Goal: Transaction & Acquisition: Purchase product/service

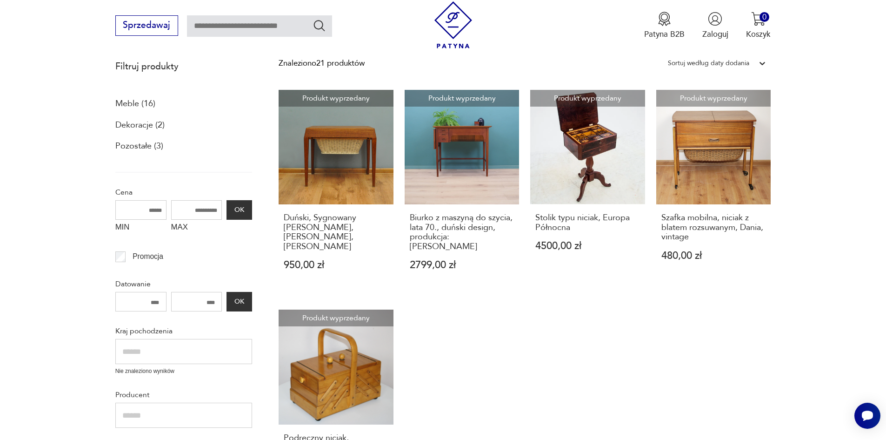
scroll to position [195, 0]
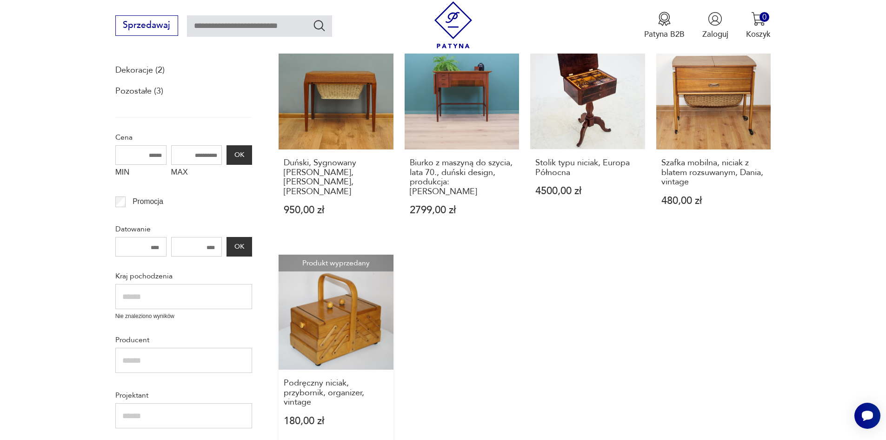
click at [356, 295] on link "Produkt wyprzedany Podręczny niciak, przybornik, organizer, vintage 180,00 zł" at bounding box center [336, 350] width 115 height 193
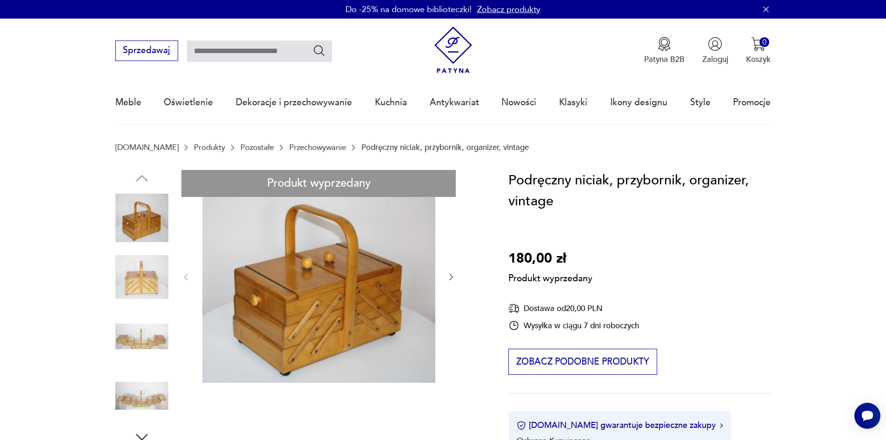
scroll to position [195, 0]
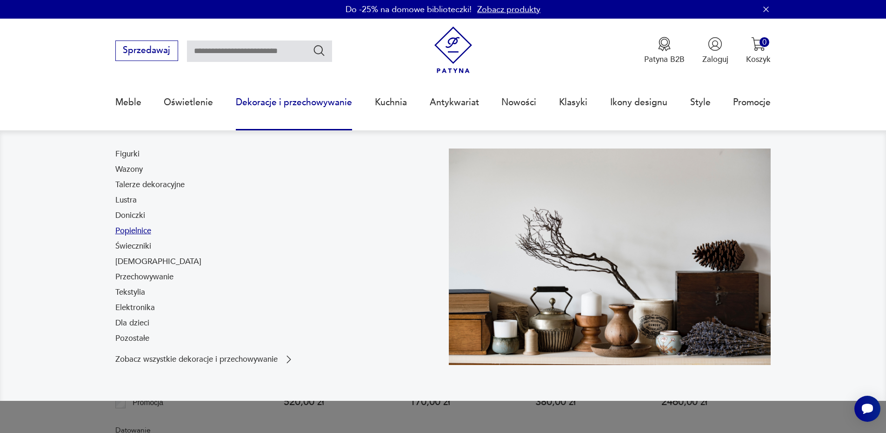
click at [145, 228] on link "Popielnice" at bounding box center [133, 230] width 36 height 11
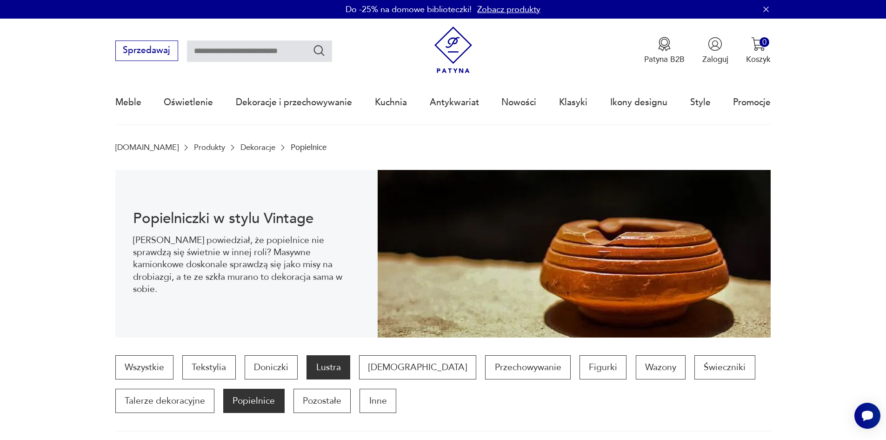
click at [313, 361] on p "Lustra" at bounding box center [328, 367] width 43 height 24
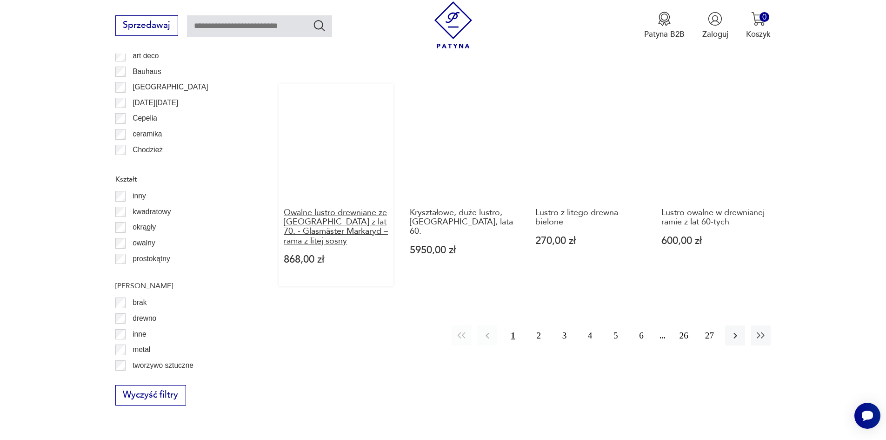
scroll to position [1054, 0]
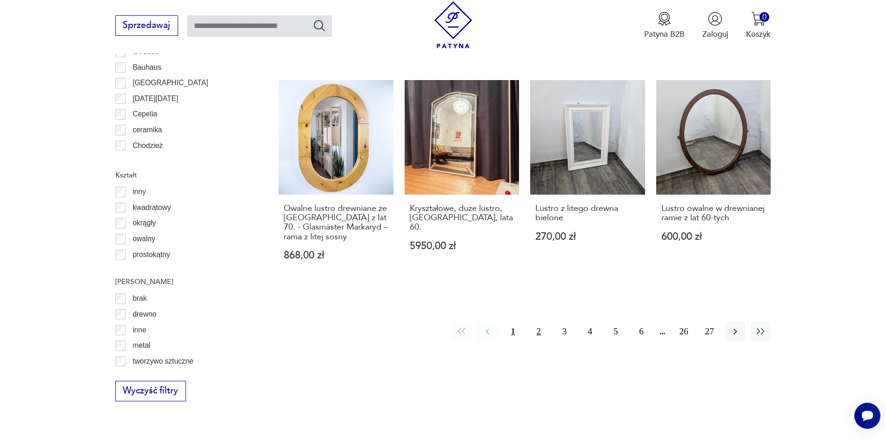
click at [541, 321] on button "2" at bounding box center [539, 331] width 20 height 20
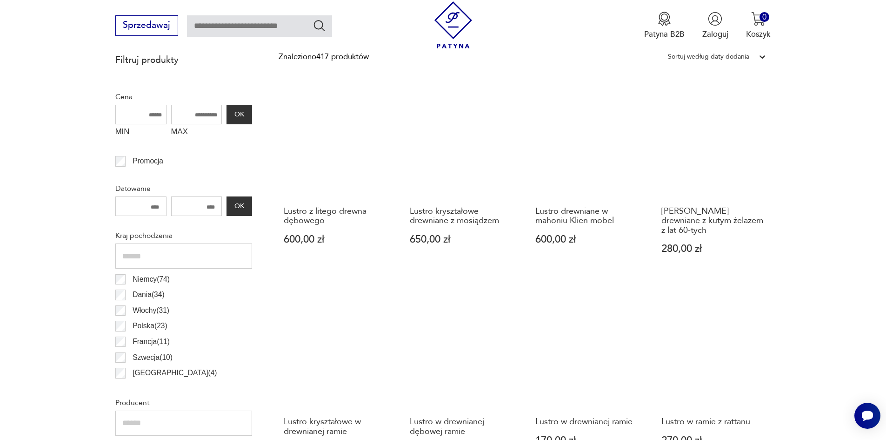
scroll to position [217, 0]
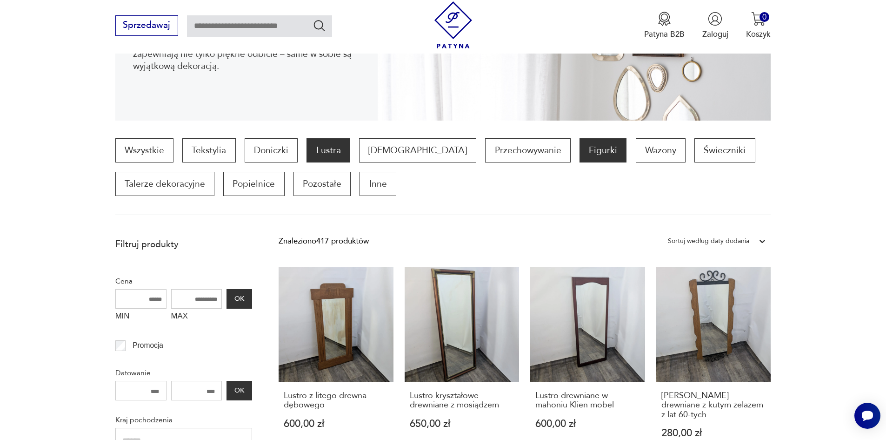
click at [580, 151] on p "Figurki" at bounding box center [603, 150] width 47 height 24
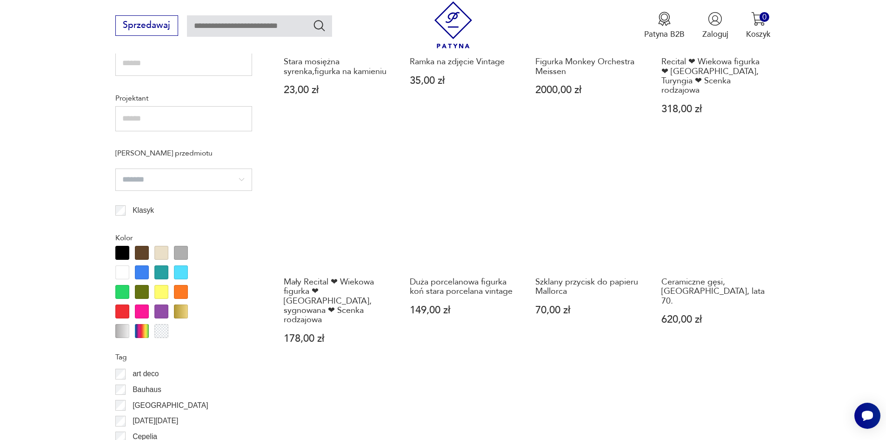
scroll to position [822, 0]
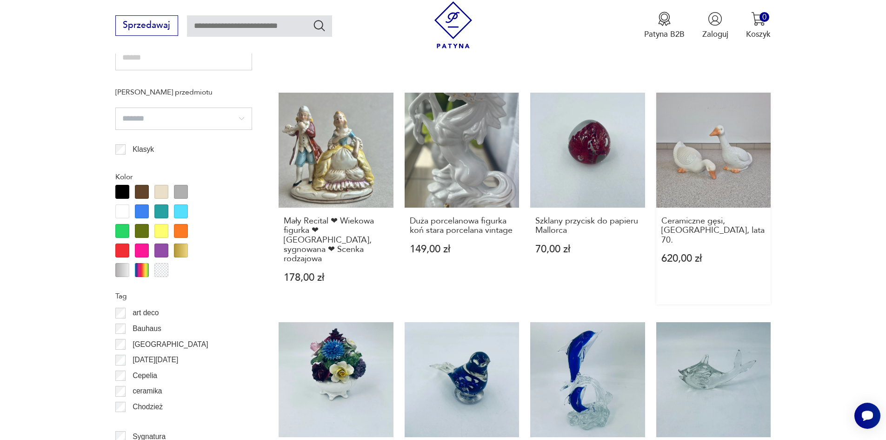
click at [698, 135] on link "Ceramiczne gęsi, [GEOGRAPHIC_DATA], lata 70. 620,00 zł" at bounding box center [713, 199] width 115 height 212
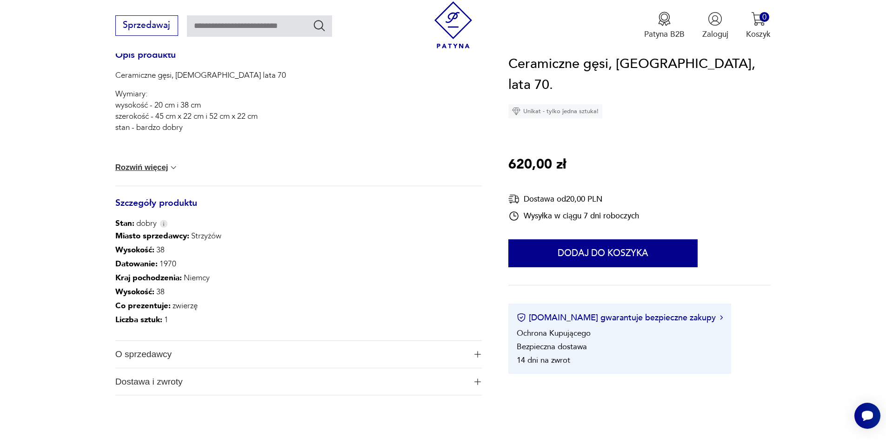
scroll to position [419, 0]
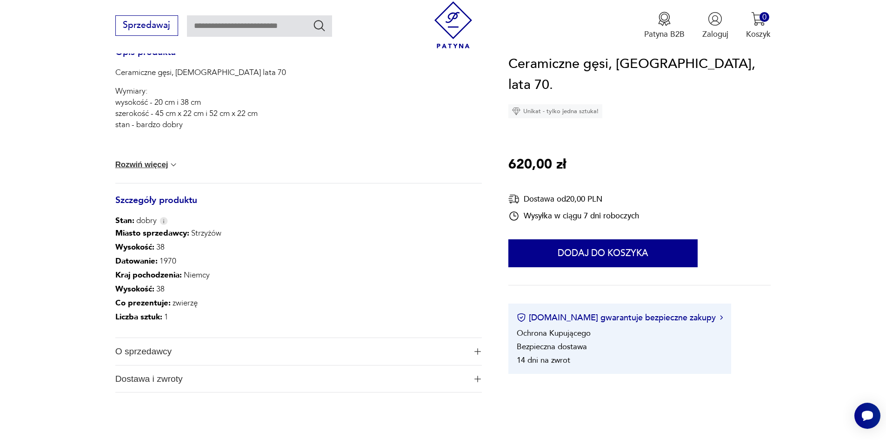
click at [171, 166] on img at bounding box center [173, 164] width 9 height 9
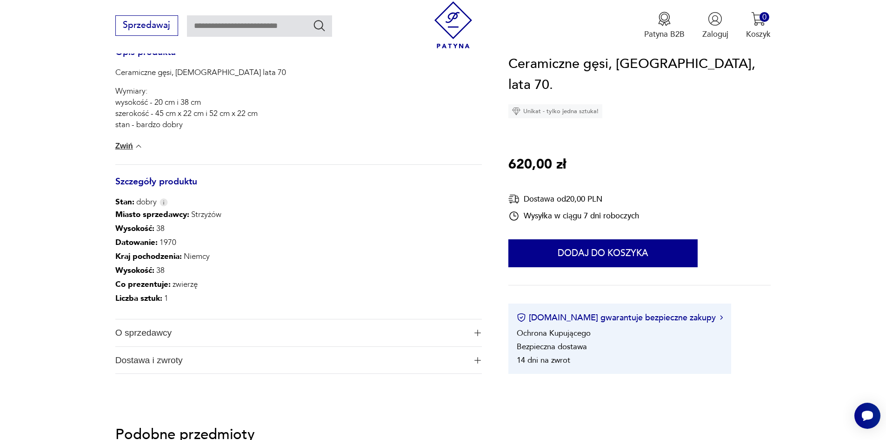
click at [139, 147] on img at bounding box center [138, 145] width 9 height 9
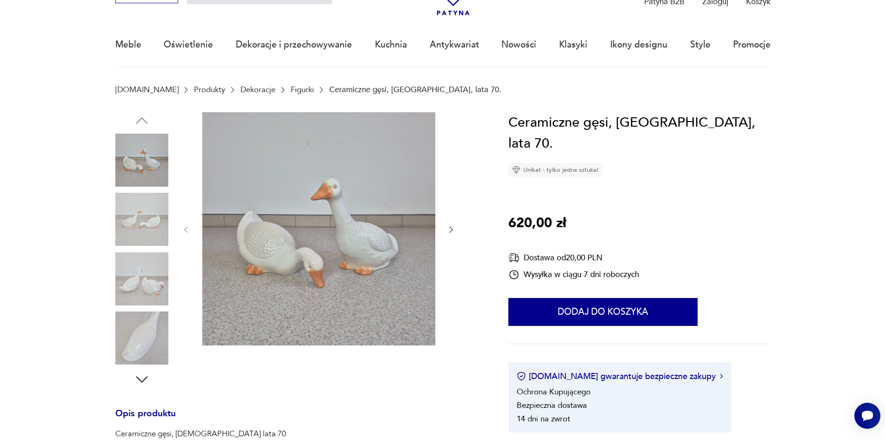
scroll to position [47, 0]
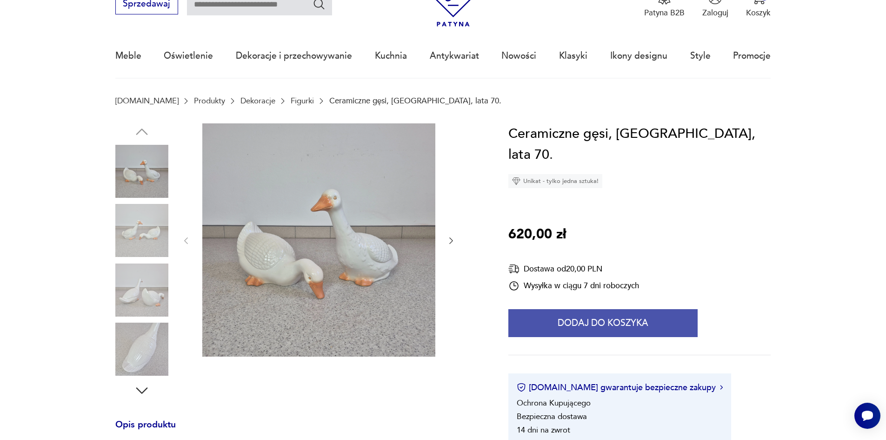
click at [615, 309] on button "Dodaj do koszyka" at bounding box center [603, 323] width 189 height 28
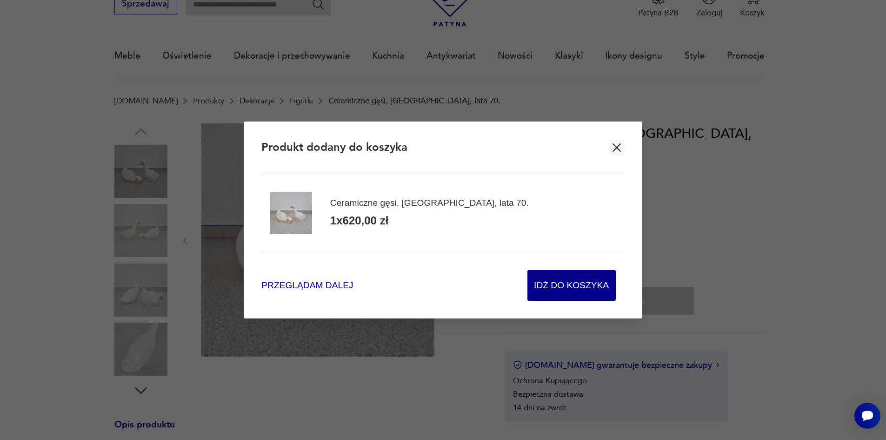
click at [327, 283] on span "Przeglądam dalej" at bounding box center [307, 285] width 92 height 13
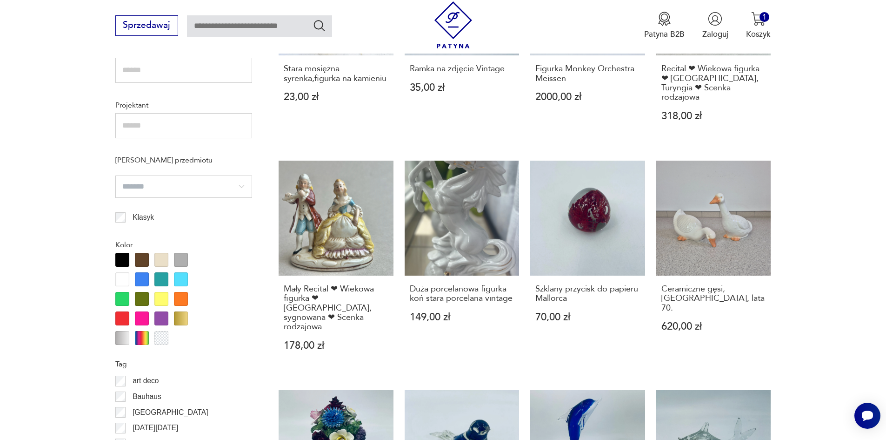
scroll to position [1033, 0]
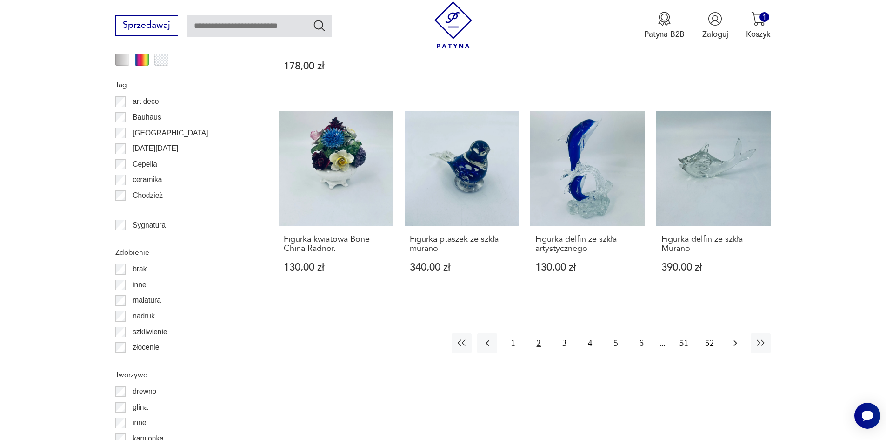
click at [736, 340] on icon "button" at bounding box center [736, 343] width 4 height 6
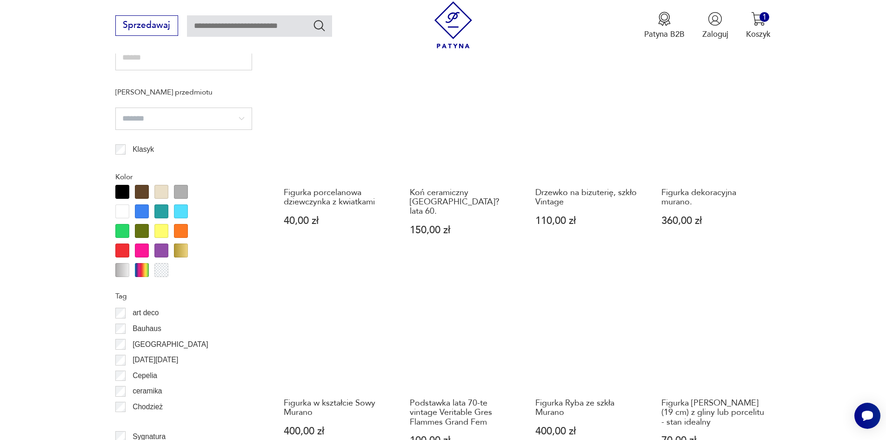
scroll to position [1054, 0]
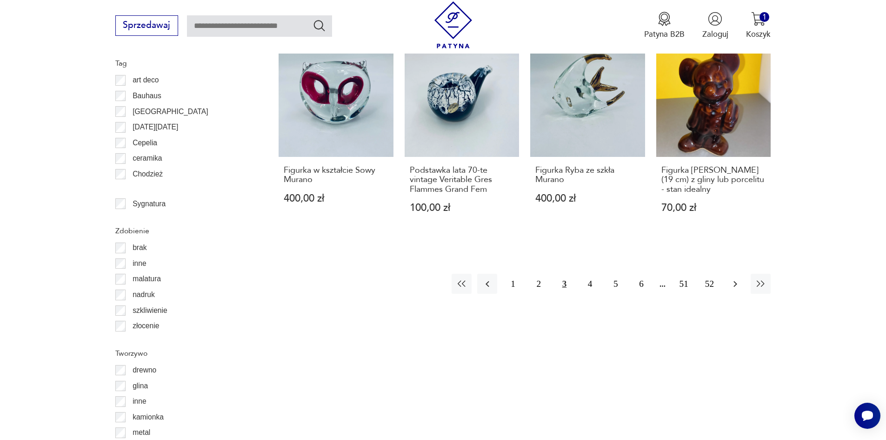
click at [736, 281] on icon "button" at bounding box center [736, 284] width 4 height 6
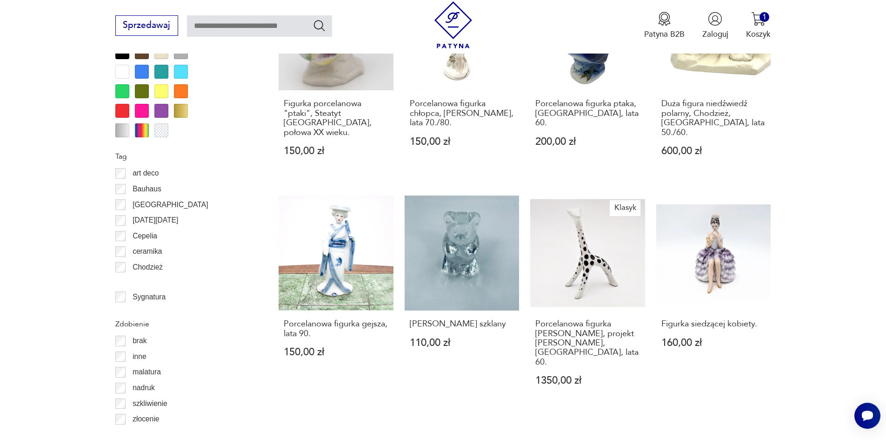
scroll to position [1054, 0]
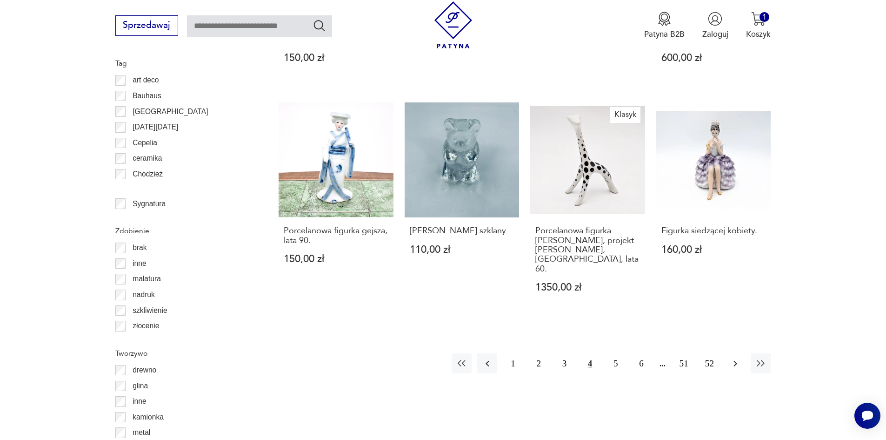
click at [737, 360] on icon "button" at bounding box center [736, 363] width 4 height 6
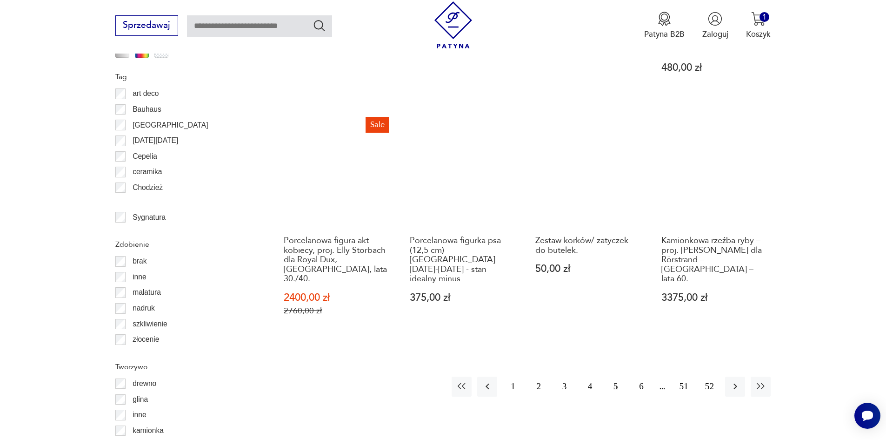
scroll to position [1054, 0]
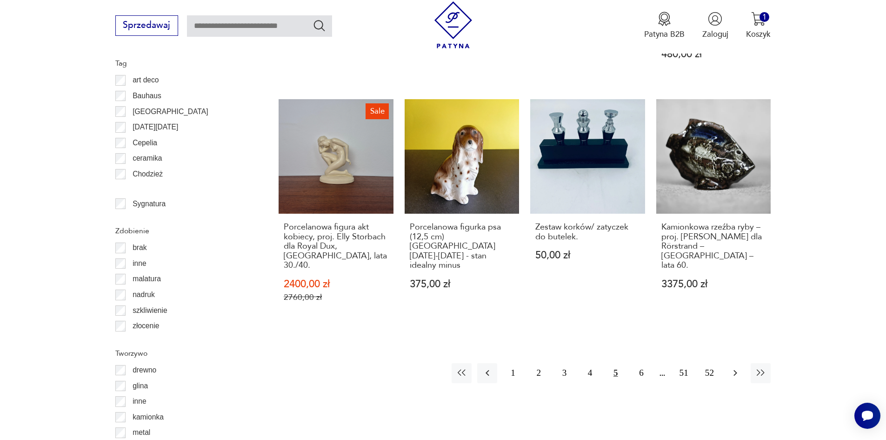
click at [737, 367] on icon "button" at bounding box center [735, 372] width 11 height 11
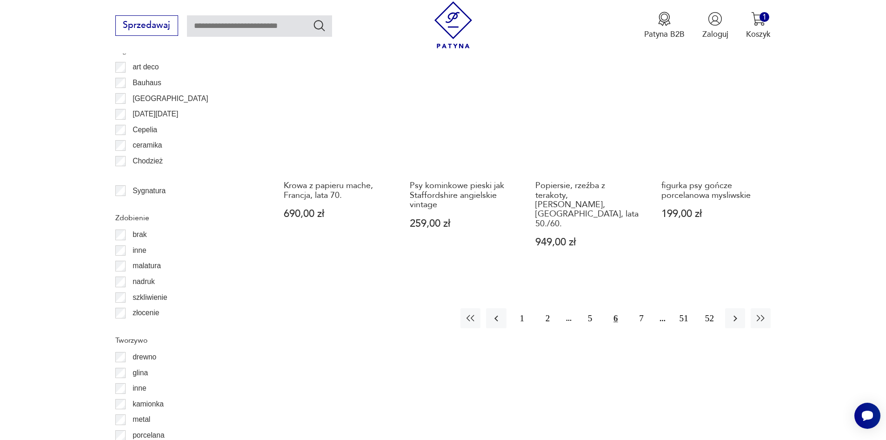
scroll to position [1101, 0]
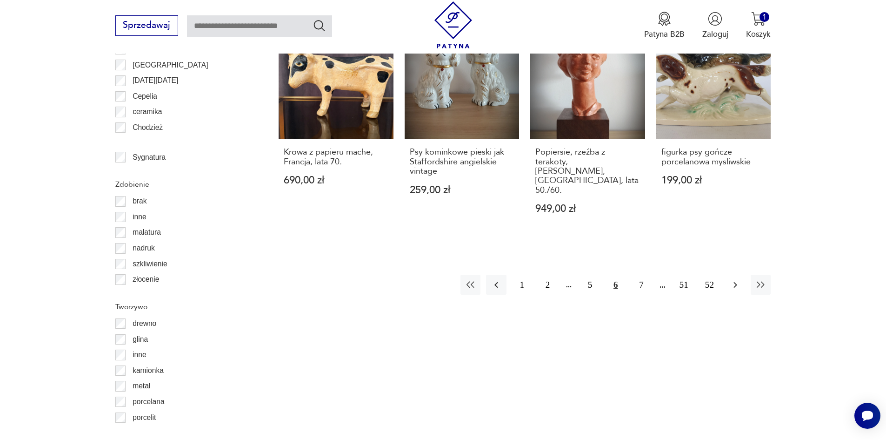
click at [737, 279] on icon "button" at bounding box center [735, 284] width 11 height 11
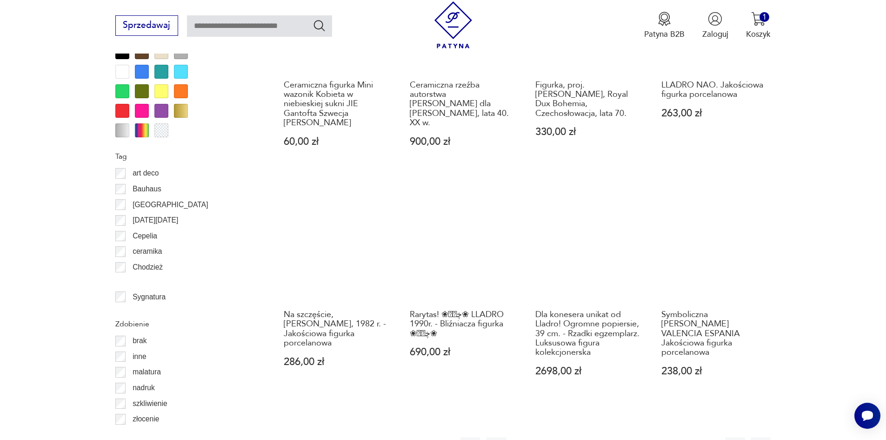
scroll to position [1194, 0]
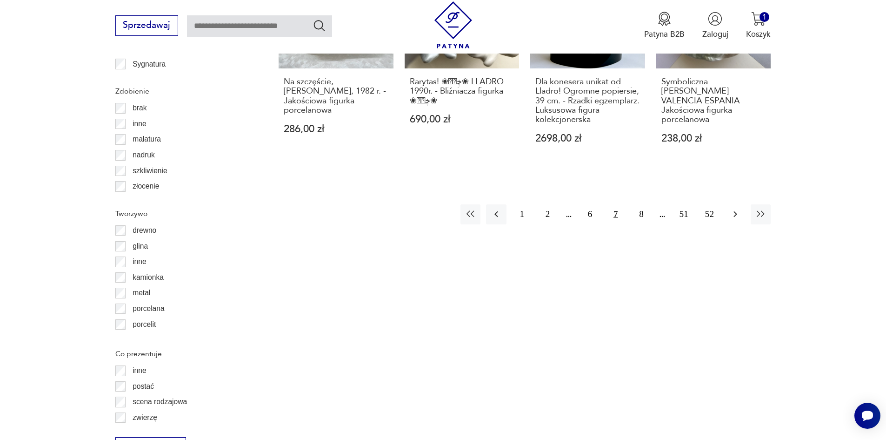
click at [736, 208] on icon "button" at bounding box center [735, 213] width 11 height 11
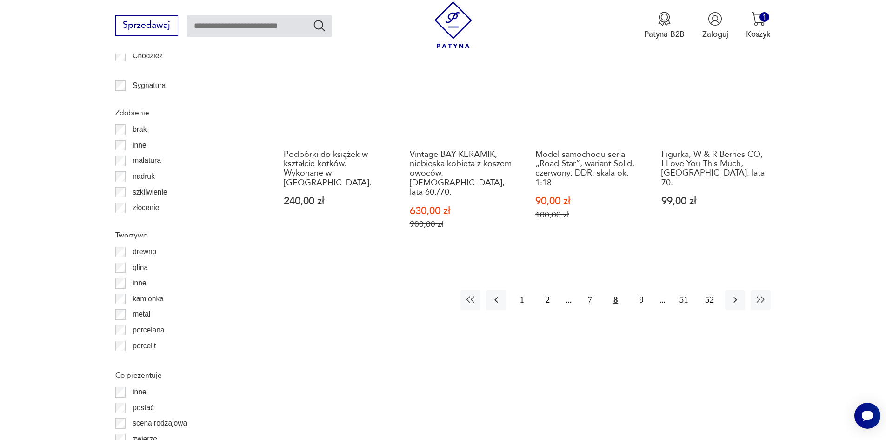
scroll to position [1287, 0]
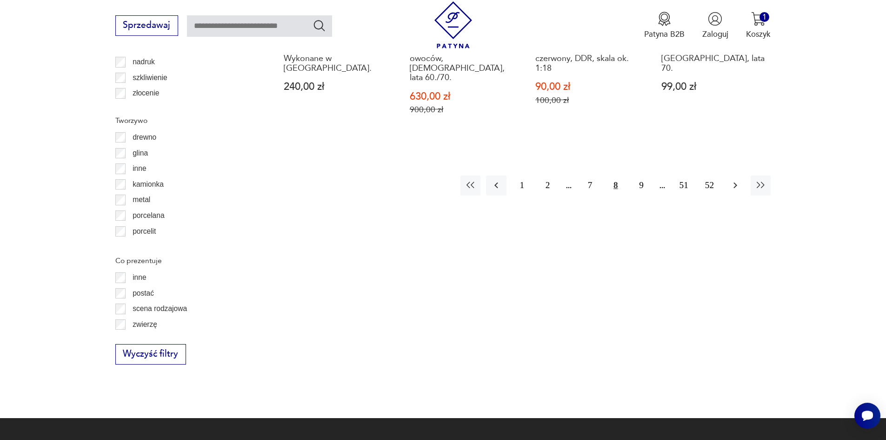
click at [735, 182] on icon "button" at bounding box center [736, 185] width 4 height 6
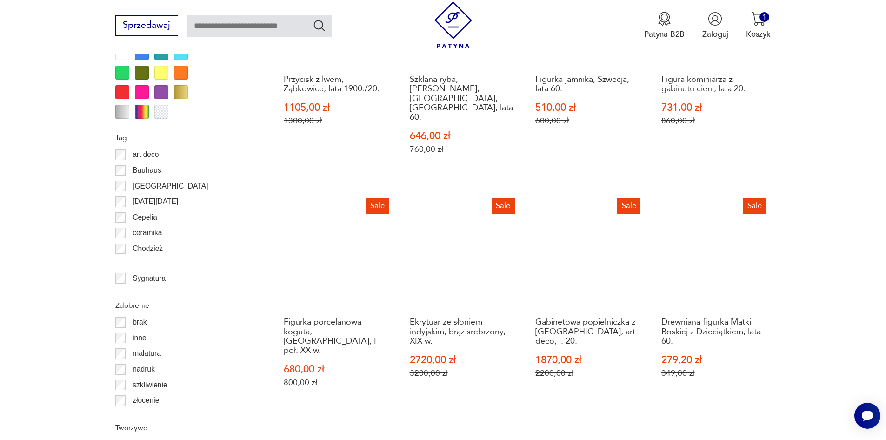
scroll to position [1101, 0]
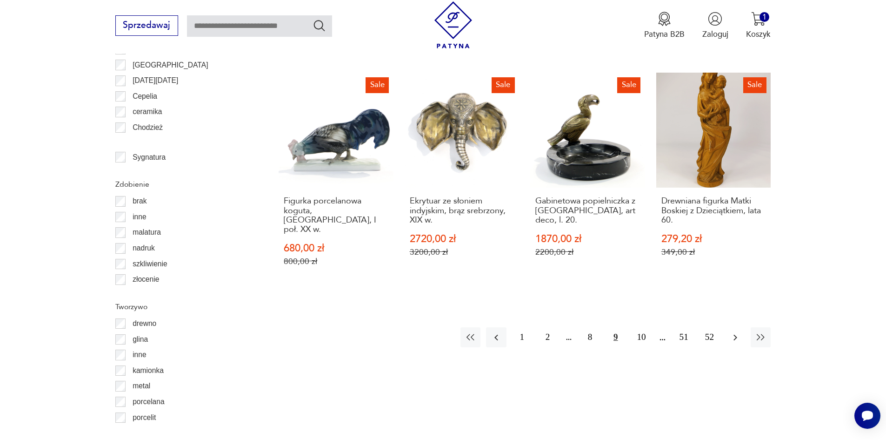
click at [735, 332] on icon "button" at bounding box center [735, 337] width 11 height 11
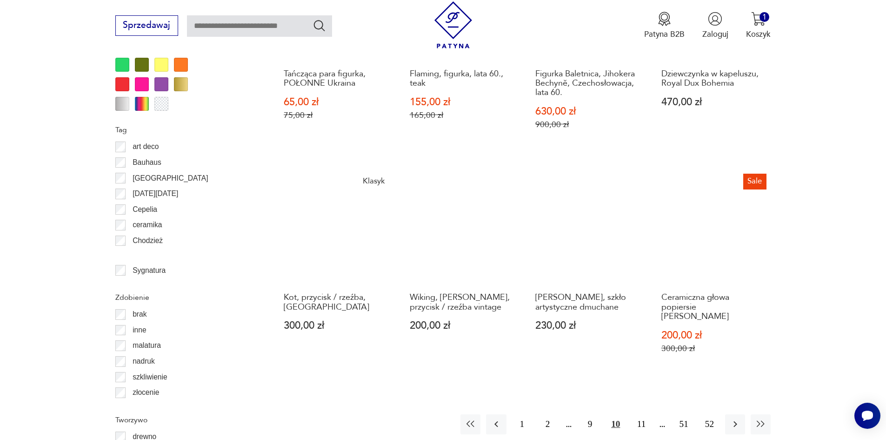
scroll to position [1008, 0]
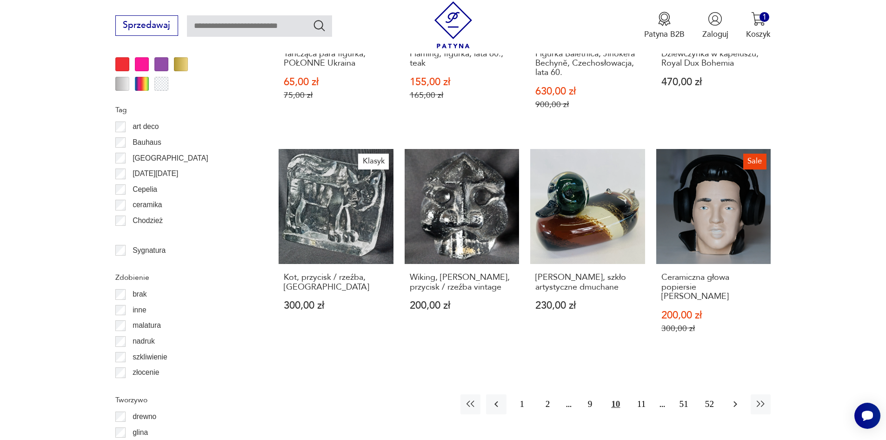
click at [736, 398] on icon "button" at bounding box center [735, 403] width 11 height 11
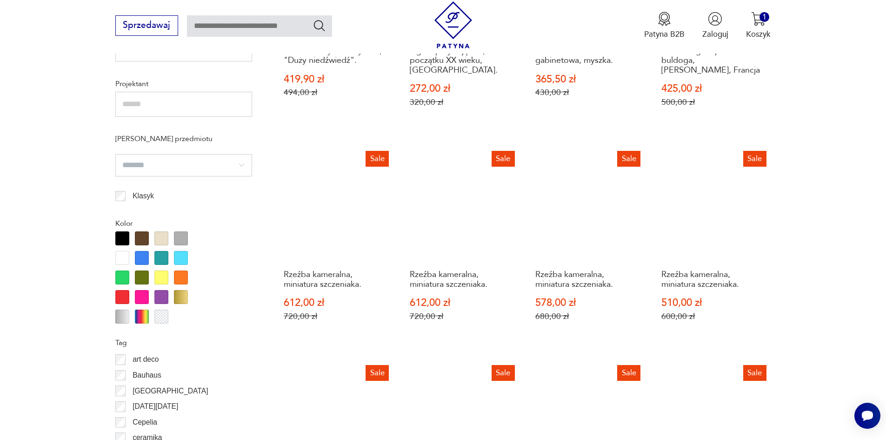
scroll to position [1054, 0]
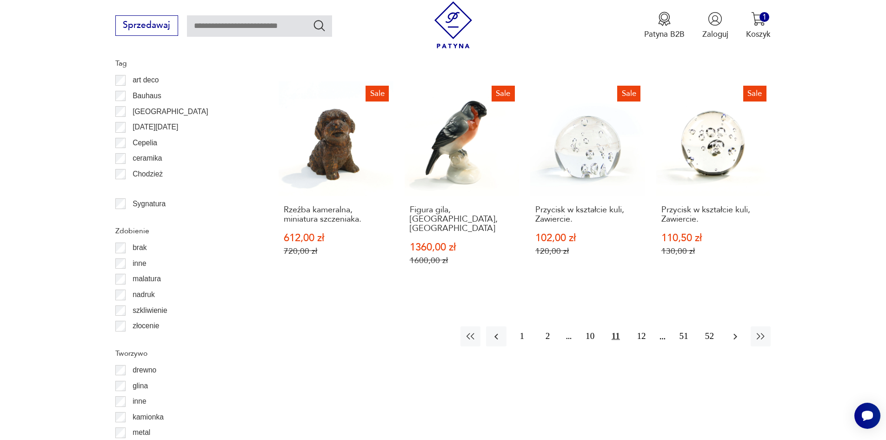
click at [735, 331] on icon "button" at bounding box center [735, 336] width 11 height 11
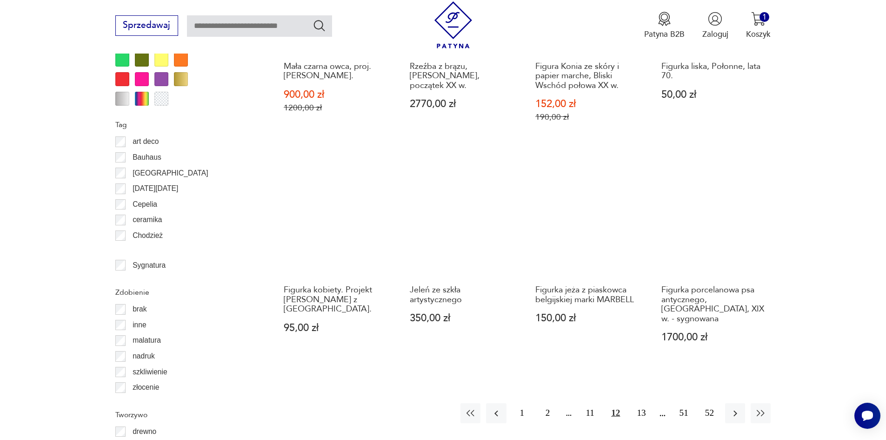
scroll to position [1101, 0]
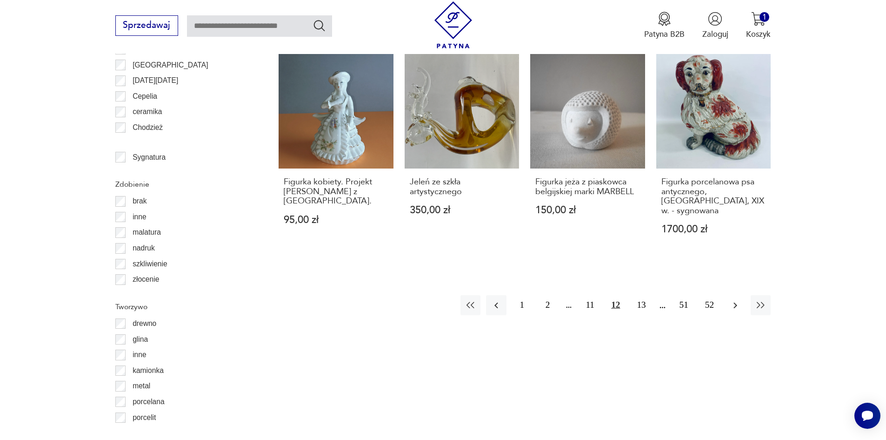
click at [736, 302] on icon "button" at bounding box center [736, 305] width 4 height 6
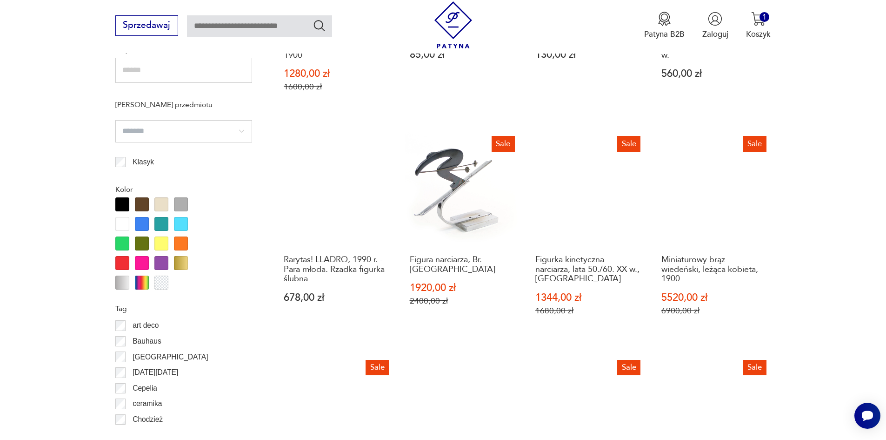
scroll to position [1054, 0]
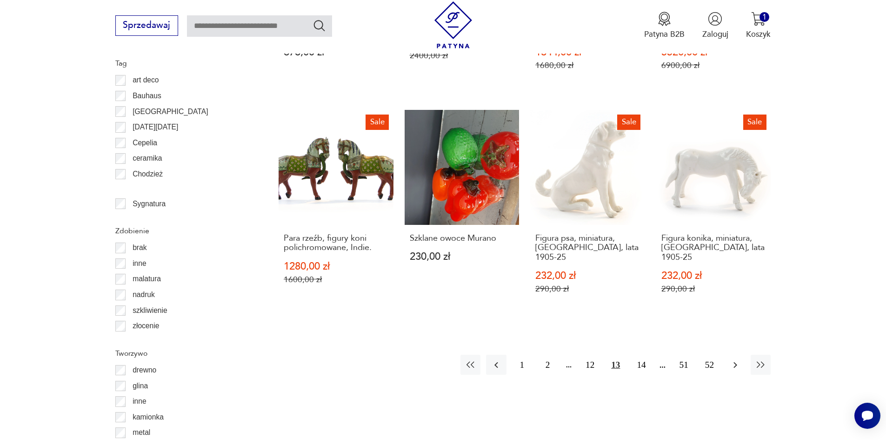
click at [738, 359] on icon "button" at bounding box center [735, 364] width 11 height 11
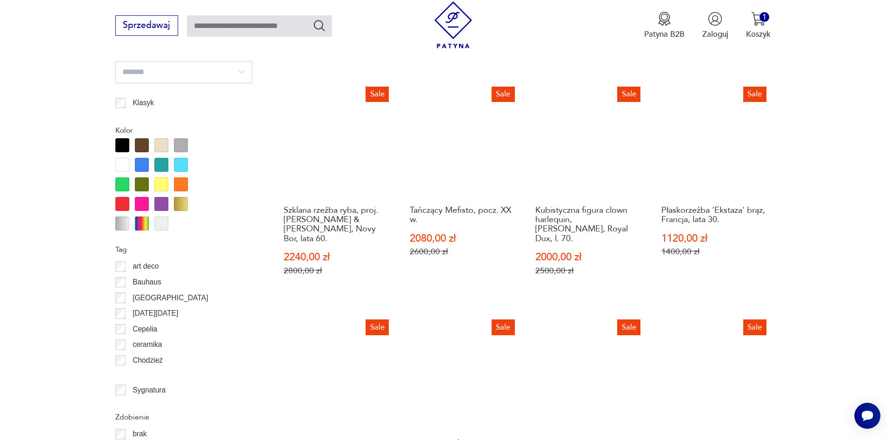
scroll to position [1101, 0]
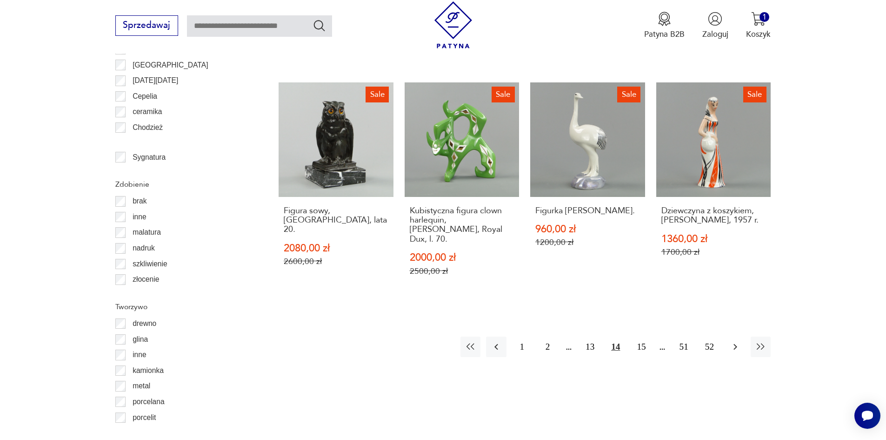
click at [737, 336] on button "button" at bounding box center [735, 346] width 20 height 20
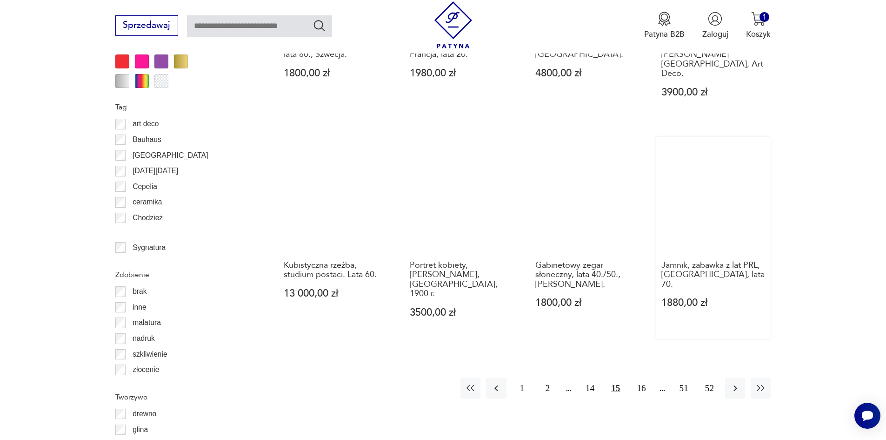
scroll to position [1101, 0]
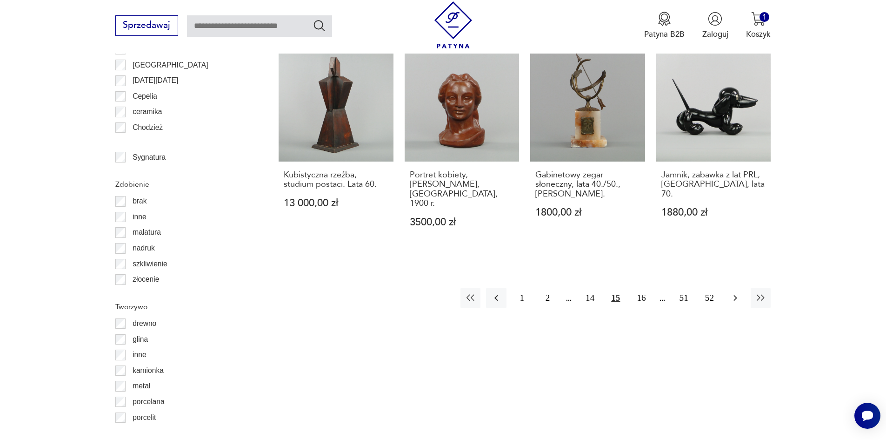
click at [735, 292] on icon "button" at bounding box center [735, 297] width 11 height 11
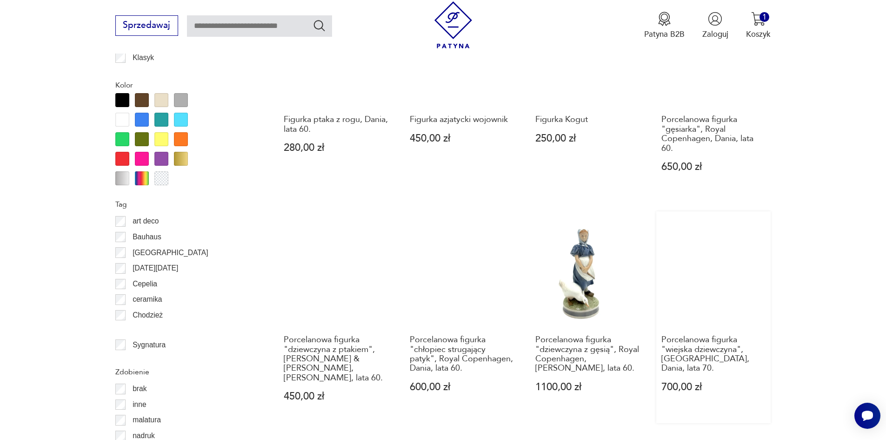
scroll to position [1054, 0]
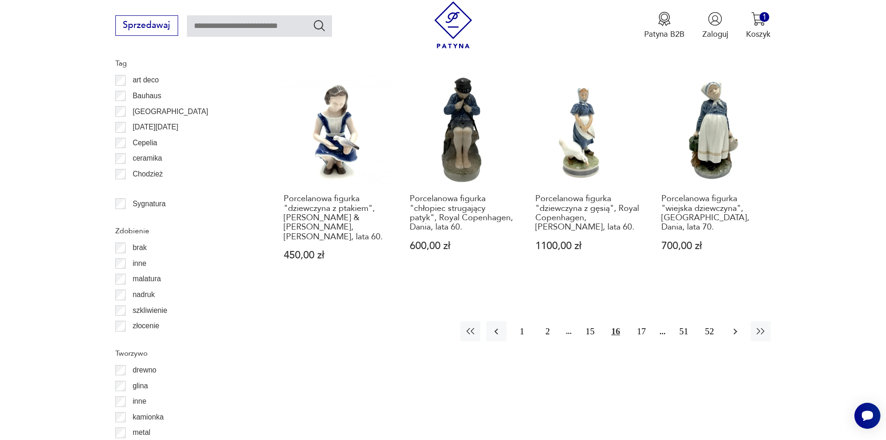
click at [734, 330] on button "button" at bounding box center [735, 331] width 20 height 20
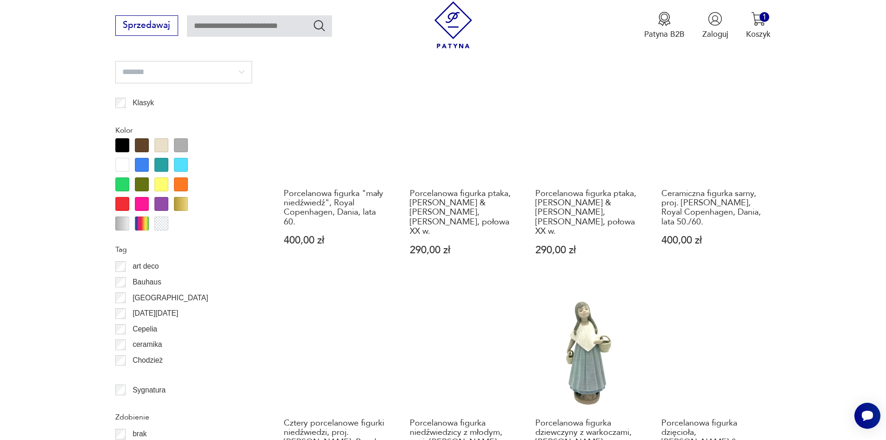
scroll to position [1147, 0]
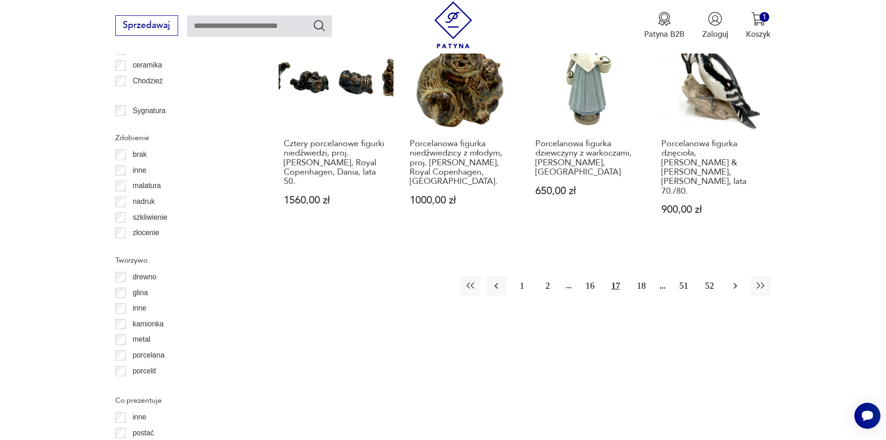
click at [737, 280] on icon "button" at bounding box center [735, 285] width 11 height 11
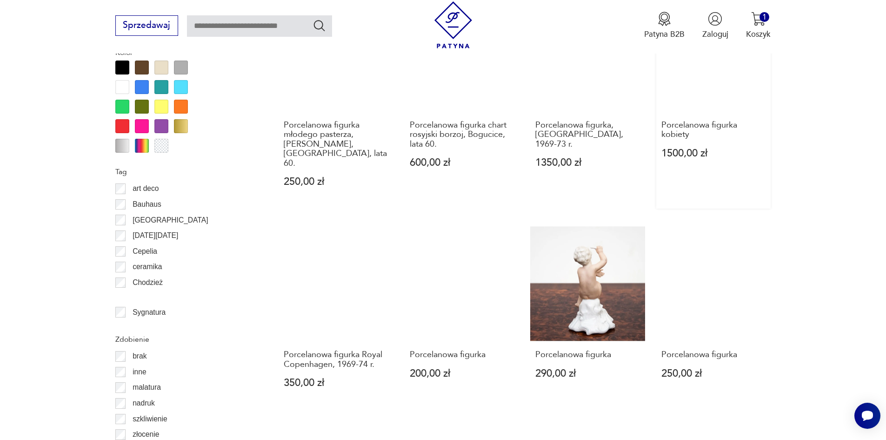
scroll to position [1101, 0]
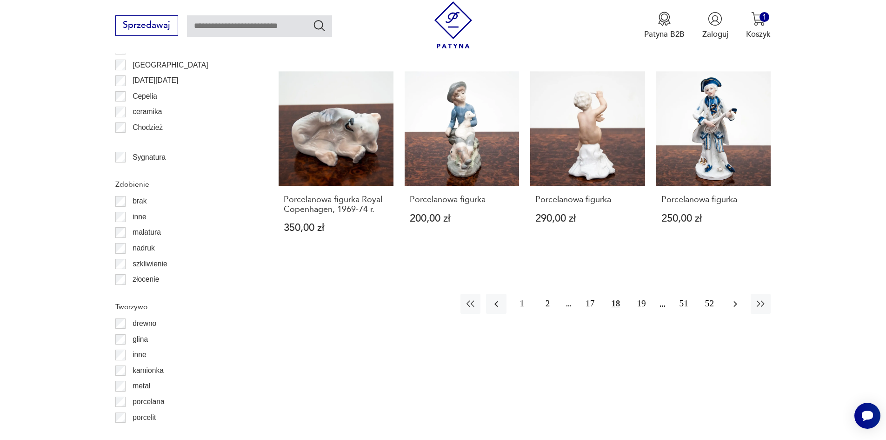
click at [734, 298] on icon "button" at bounding box center [735, 303] width 11 height 11
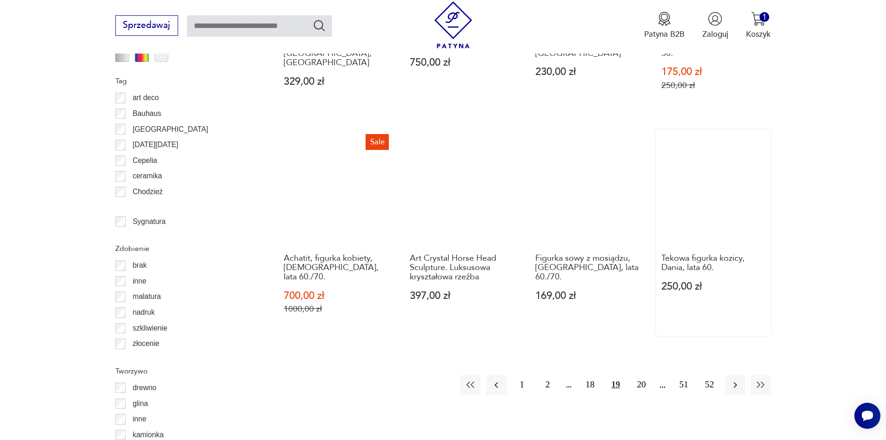
scroll to position [1194, 0]
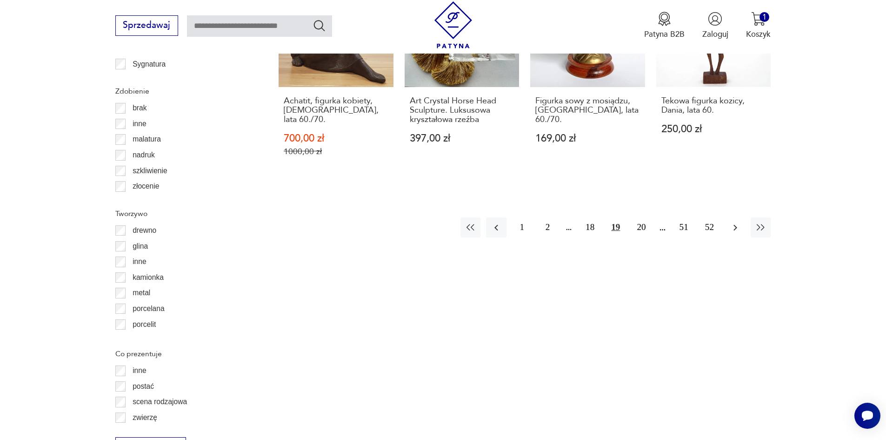
click at [731, 222] on icon "button" at bounding box center [735, 227] width 11 height 11
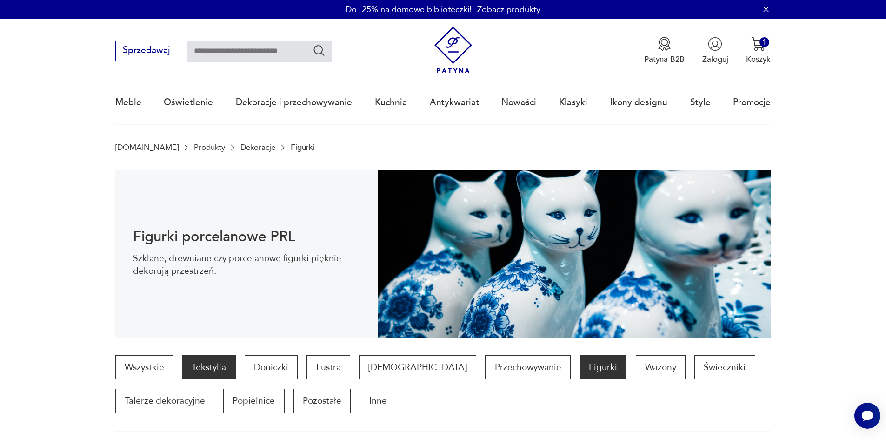
click at [205, 365] on p "Tekstylia" at bounding box center [208, 367] width 53 height 24
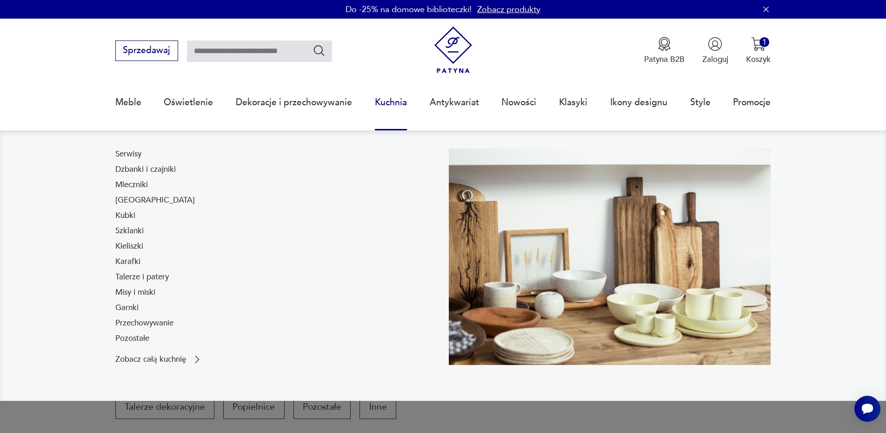
click at [395, 107] on link "Kuchnia" at bounding box center [391, 102] width 32 height 43
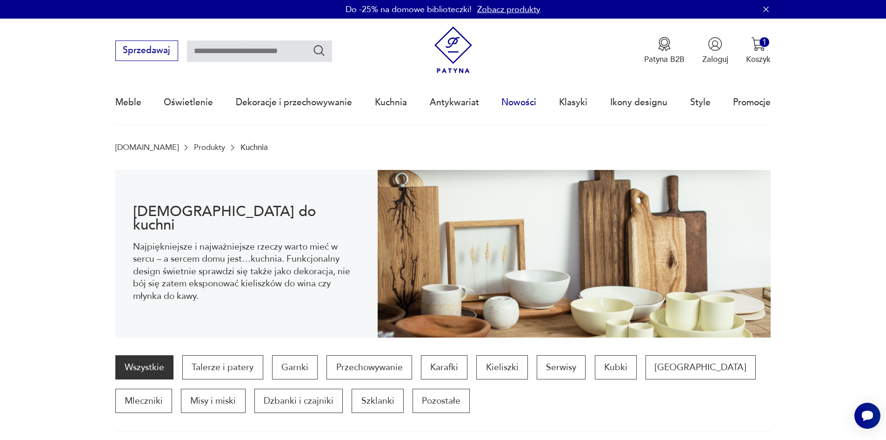
click at [517, 102] on link "Nowości" at bounding box center [519, 102] width 35 height 43
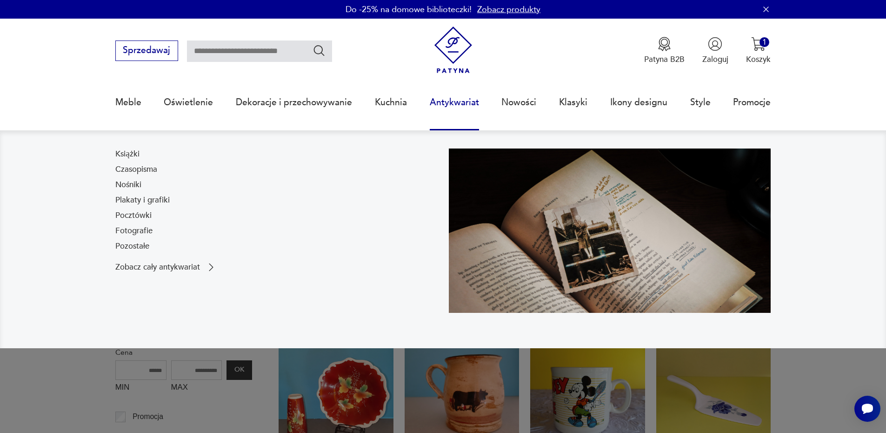
click at [450, 104] on link "Antykwariat" at bounding box center [454, 102] width 49 height 43
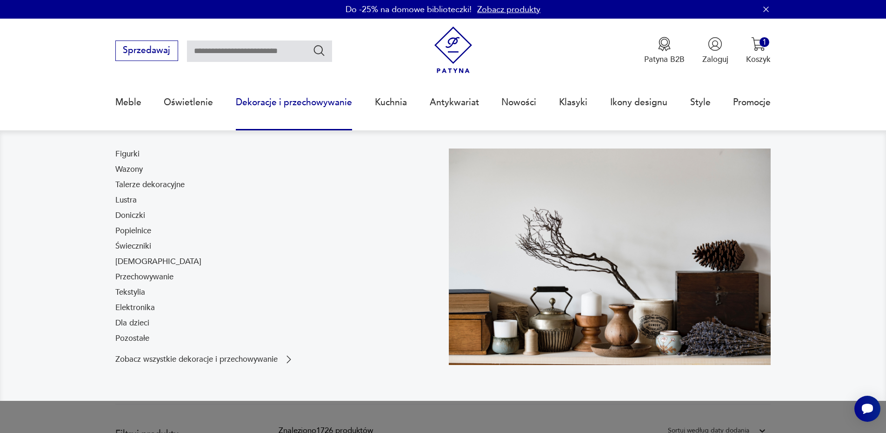
click at [293, 99] on link "Dekoracje i przechowywanie" at bounding box center [294, 102] width 116 height 43
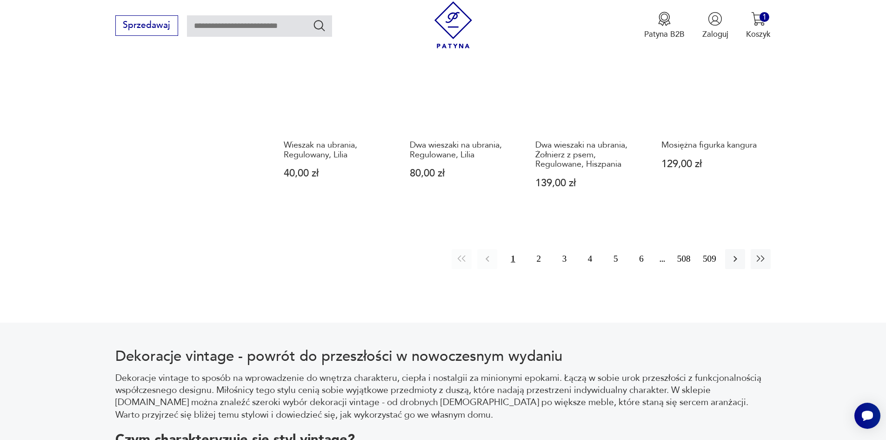
scroll to position [1207, 0]
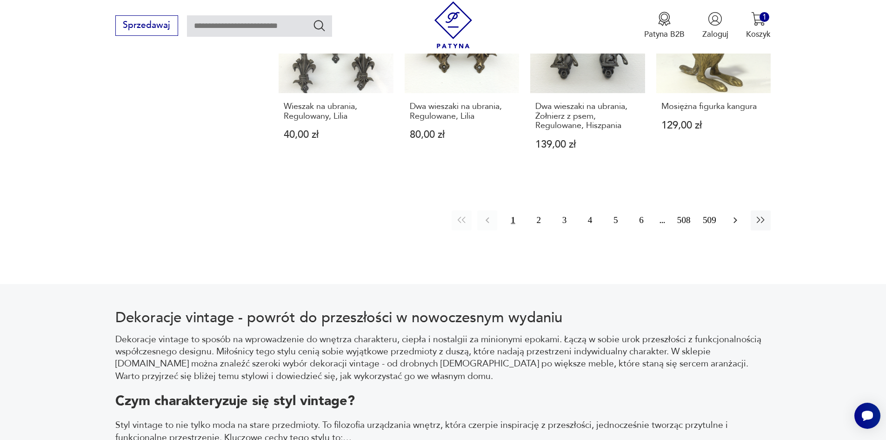
click at [737, 214] on icon "button" at bounding box center [735, 219] width 11 height 11
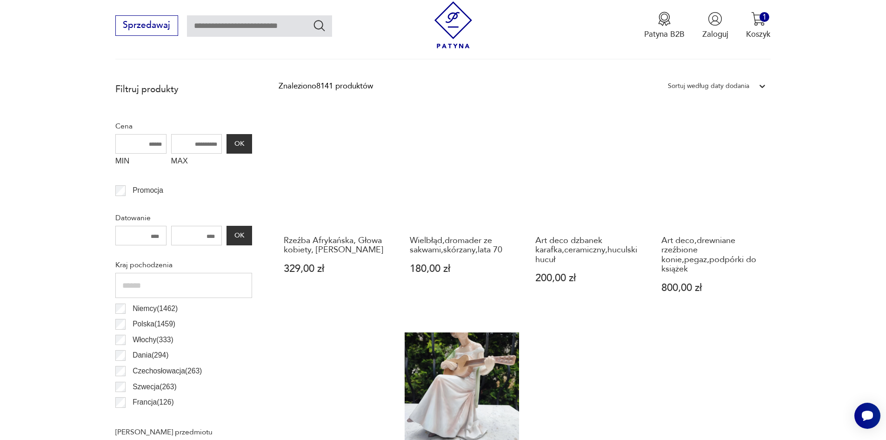
scroll to position [496, 0]
